Goal: Task Accomplishment & Management: Use online tool/utility

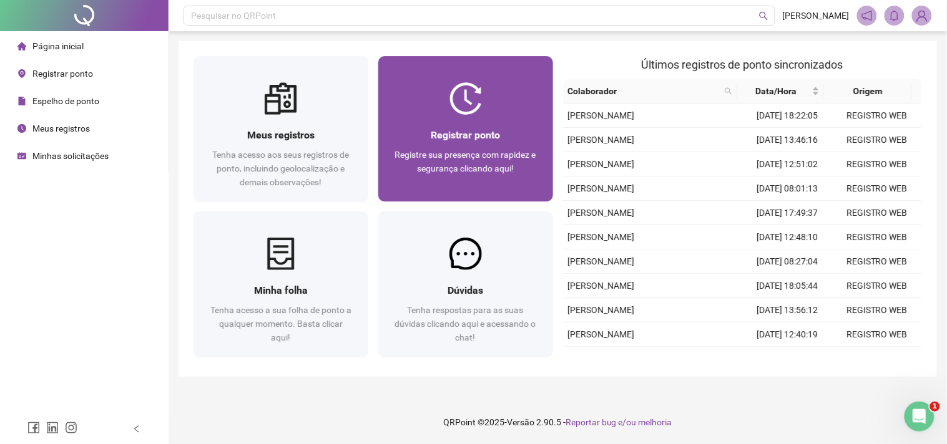
click at [514, 120] on div "Registrar ponto Registre sua presença com rapidez e segurança clicando aqui!" at bounding box center [465, 158] width 175 height 87
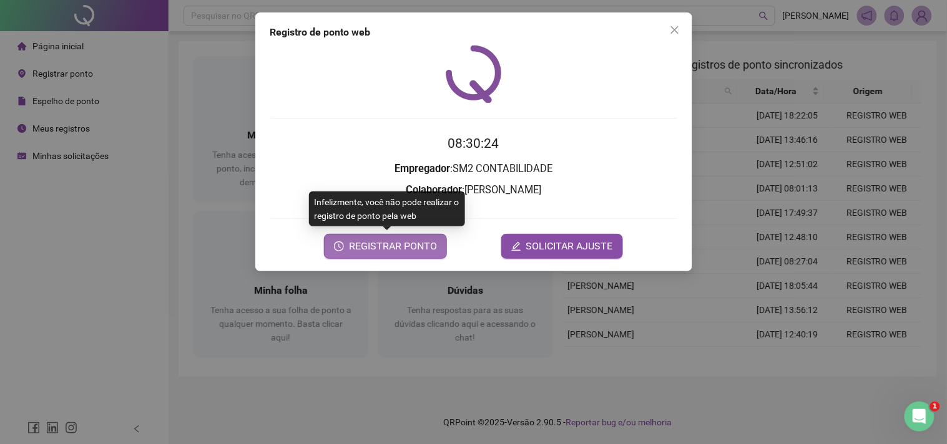
click at [410, 245] on span "REGISTRAR PONTO" at bounding box center [393, 246] width 88 height 15
